Goal: Information Seeking & Learning: Learn about a topic

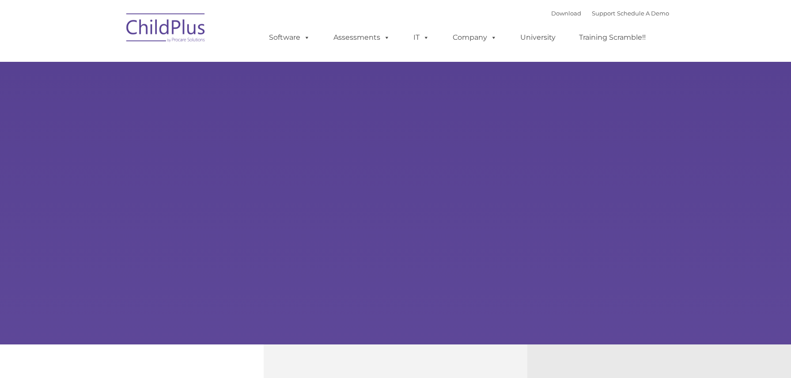
select select "MEDIUM"
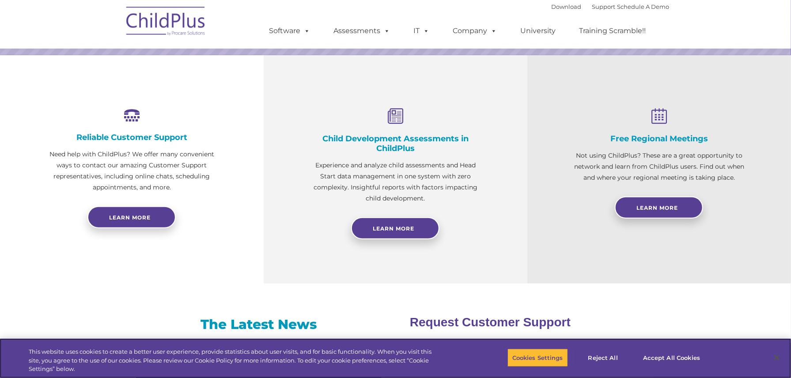
scroll to position [301, 0]
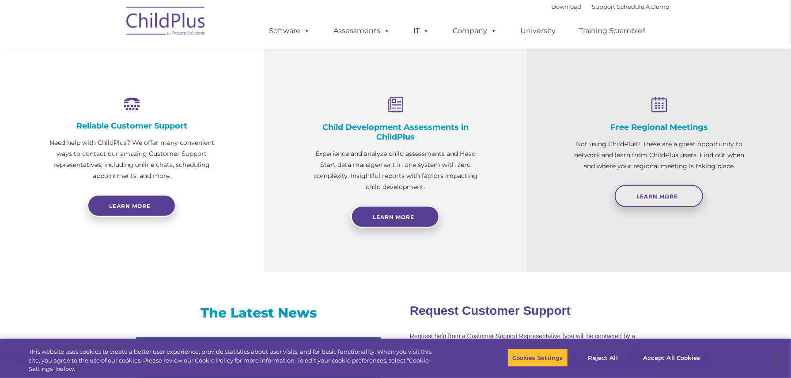
click at [649, 195] on span "Learn More" at bounding box center [656, 196] width 41 height 7
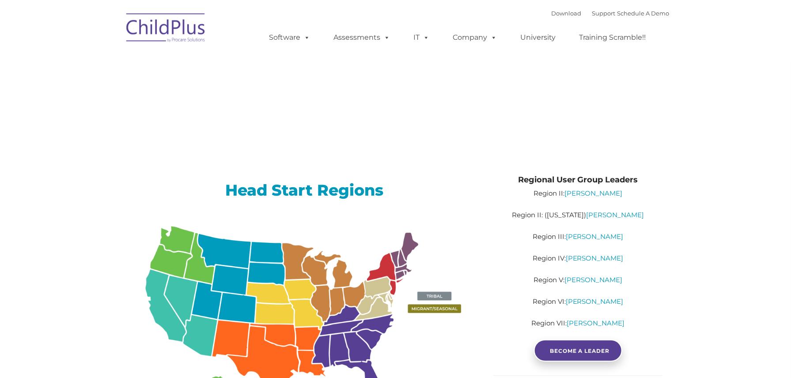
type input ""
